Goal: Task Accomplishment & Management: Manage account settings

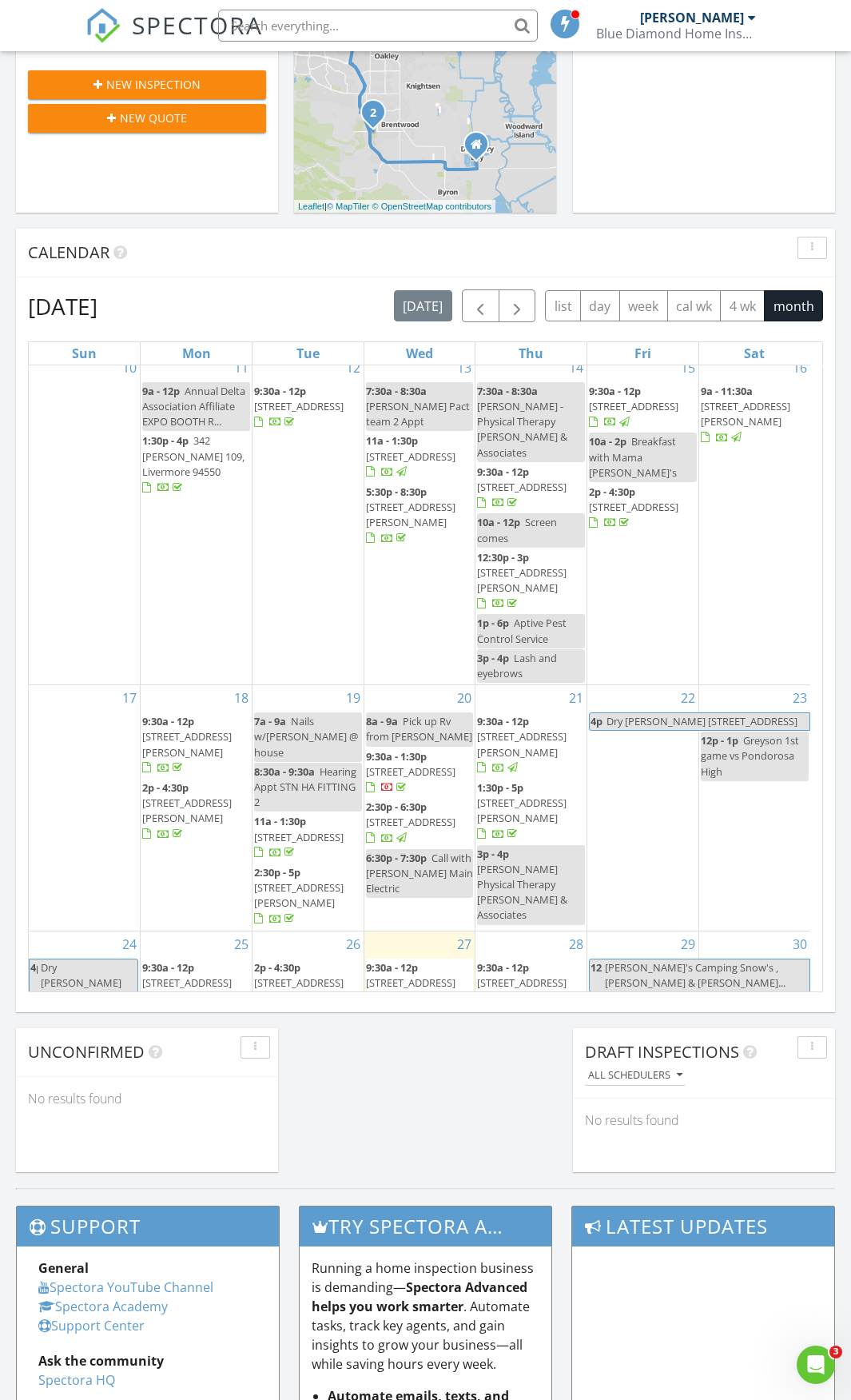
scroll to position [639, 0]
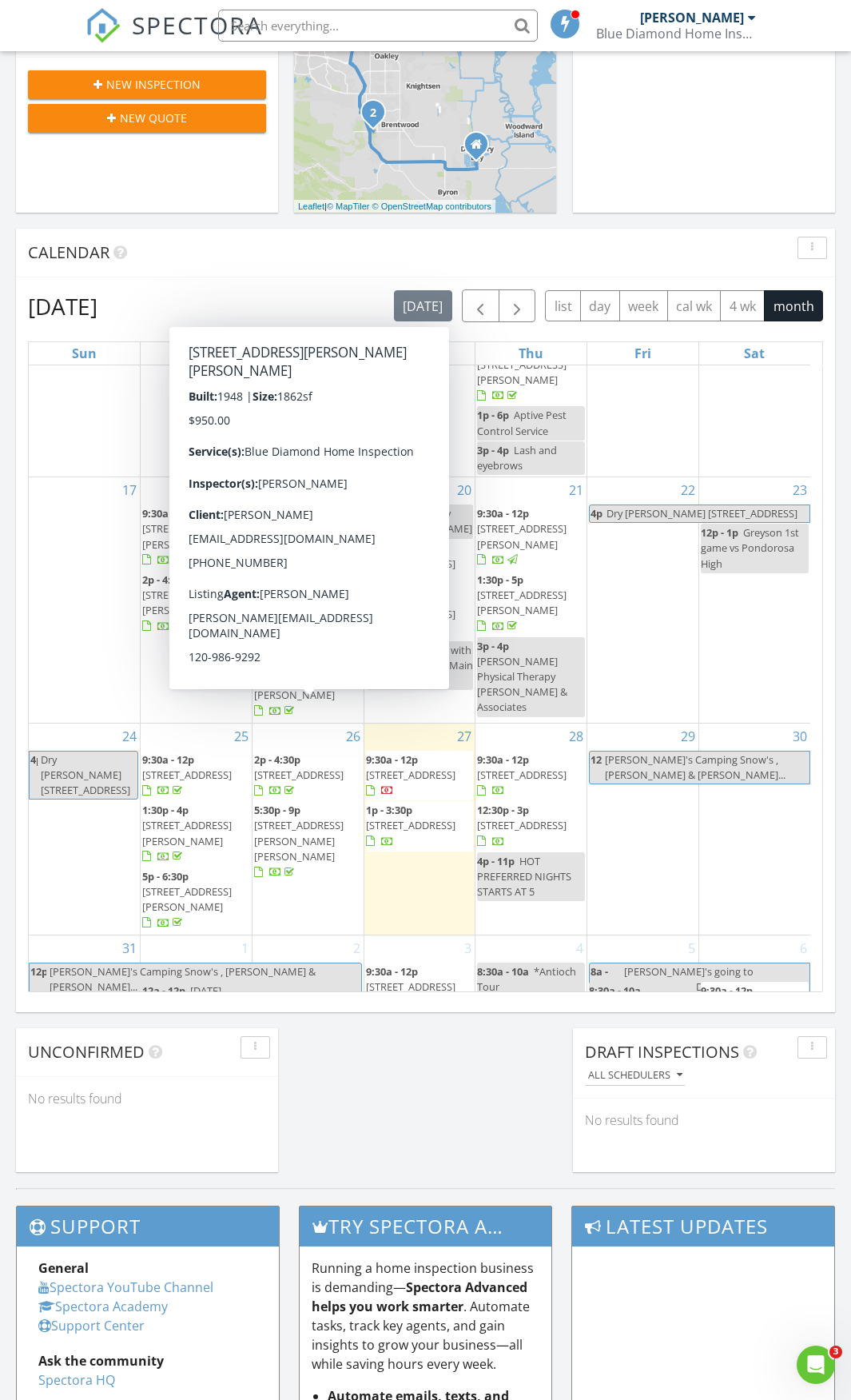
click at [287, 818] on span "[STREET_ADDRESS][PERSON_NAME][PERSON_NAME]" at bounding box center [299, 839] width 90 height 45
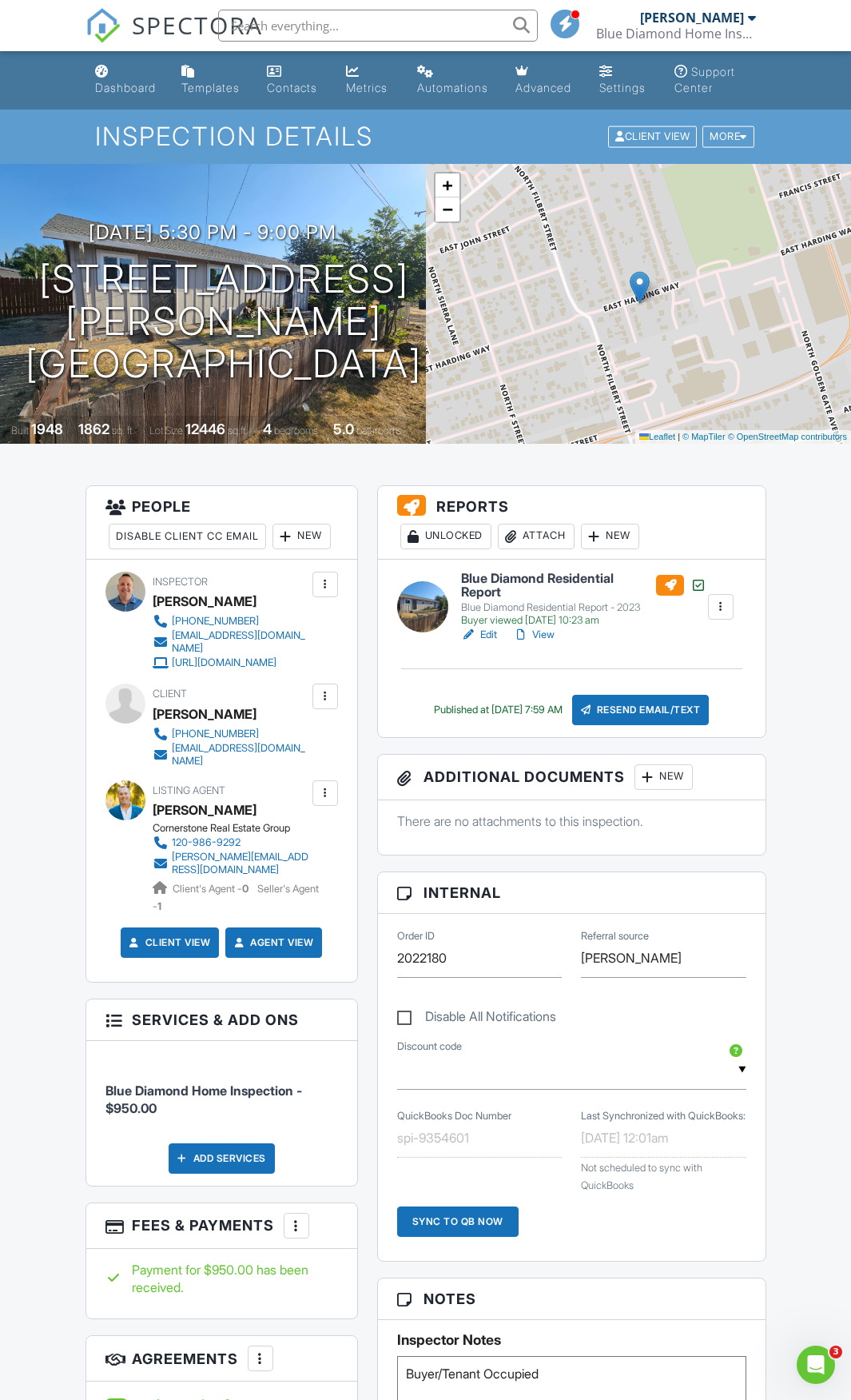
click at [544, 635] on link "View" at bounding box center [533, 634] width 41 height 16
click at [546, 636] on link "View" at bounding box center [533, 634] width 41 height 16
